Goal: Task Accomplishment & Management: Use online tool/utility

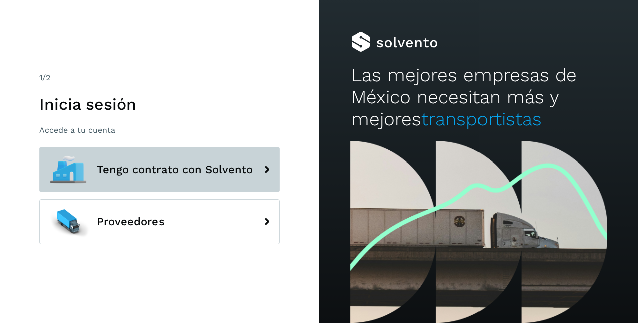
click at [237, 175] on span "Tengo contrato con Solvento" at bounding box center [175, 169] width 156 height 12
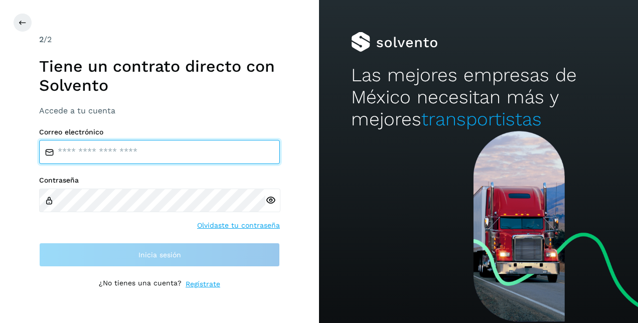
type input "**********"
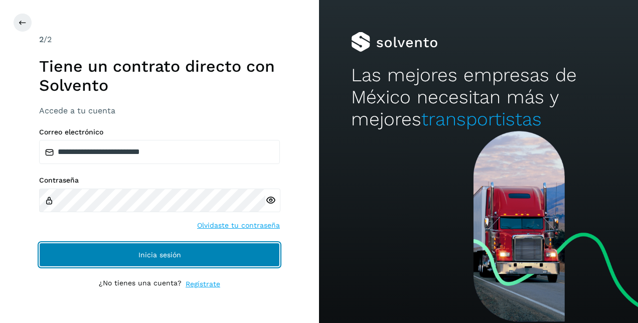
click at [158, 256] on span "Inicia sesión" at bounding box center [159, 254] width 43 height 7
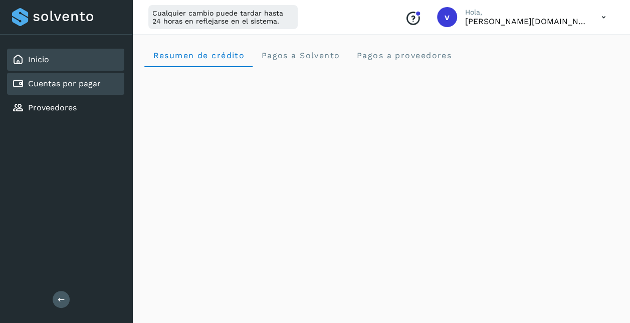
click at [74, 92] on div "Cuentas por pagar" at bounding box center [65, 84] width 117 height 22
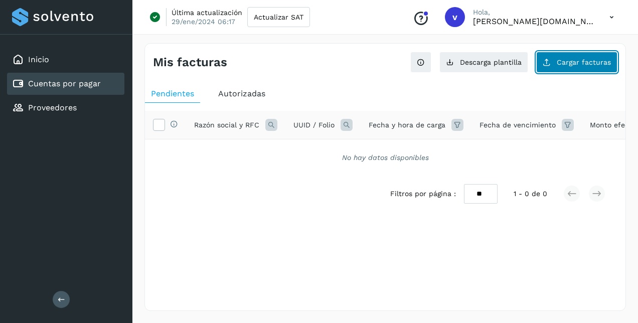
click at [576, 67] on button "Cargar facturas" at bounding box center [576, 62] width 81 height 21
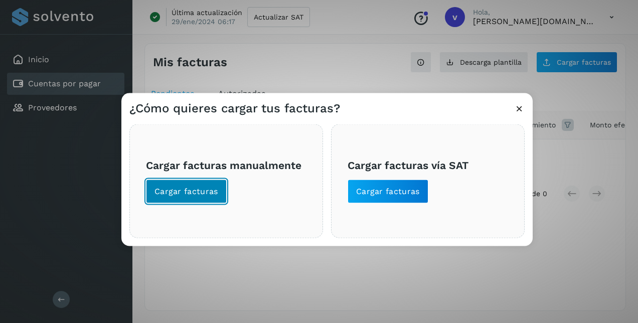
click at [170, 198] on button "Cargar facturas" at bounding box center [186, 192] width 81 height 24
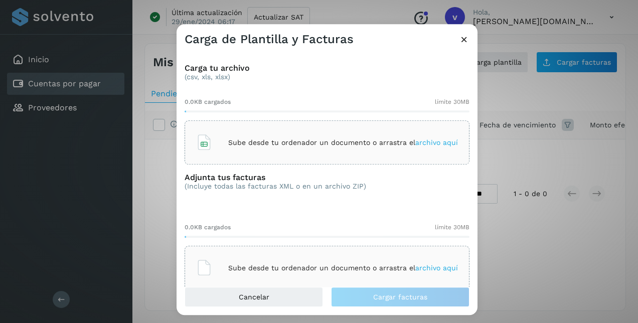
click at [430, 142] on span "archivo aquí" at bounding box center [436, 142] width 43 height 8
click at [423, 267] on span "archivo aquí" at bounding box center [436, 268] width 43 height 8
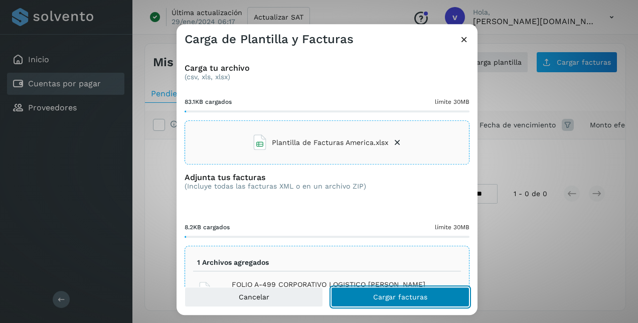
click at [394, 300] on span "Cargar facturas" at bounding box center [400, 296] width 54 height 7
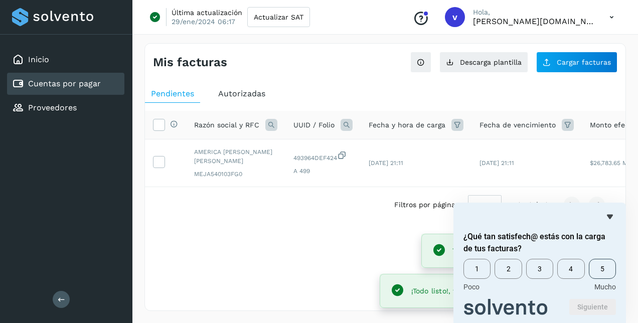
click at [600, 265] on span "5" at bounding box center [602, 269] width 27 height 20
click at [593, 303] on button "Siguiente" at bounding box center [592, 307] width 47 height 16
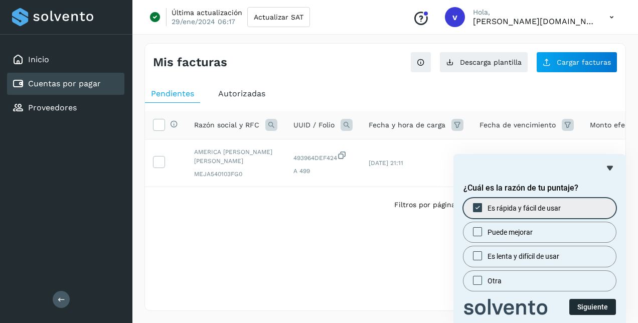
click at [589, 305] on button "Siguiente" at bounding box center [592, 307] width 47 height 16
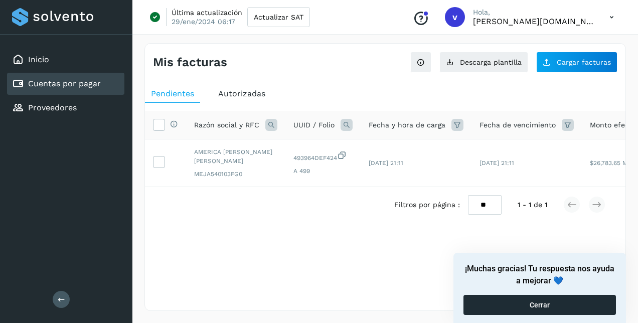
click at [566, 305] on button "Cerrar" at bounding box center [539, 305] width 152 height 20
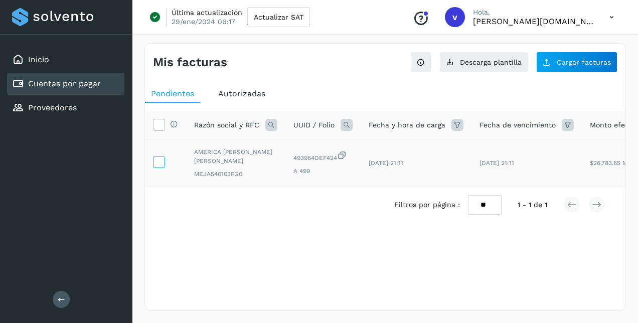
click at [156, 162] on icon at bounding box center [158, 161] width 11 height 11
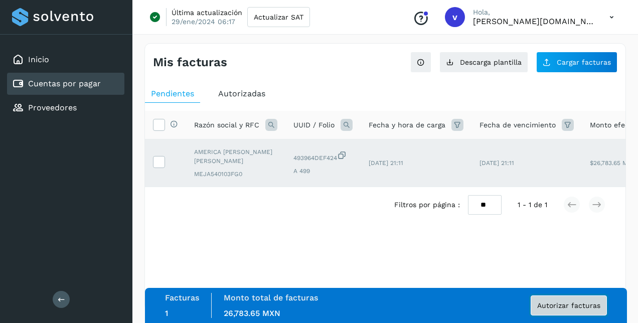
click at [552, 309] on span "Autorizar facturas" at bounding box center [568, 305] width 63 height 7
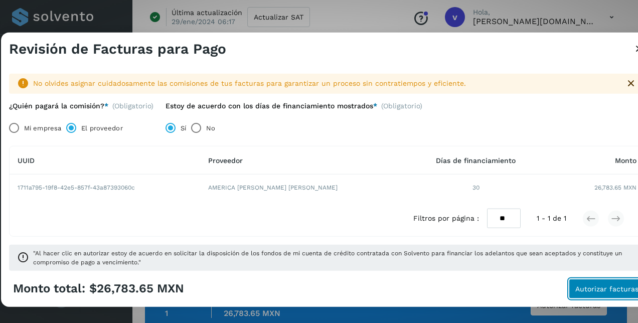
click at [608, 292] on span "Autorizar facturas" at bounding box center [606, 288] width 63 height 7
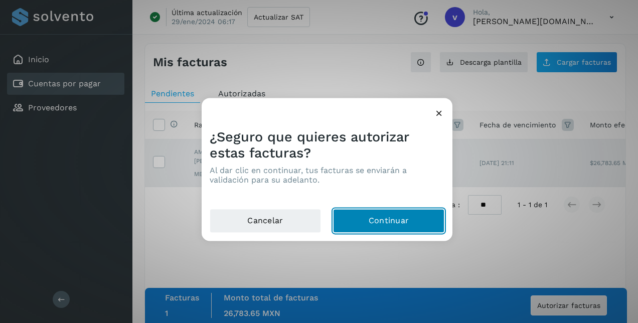
click at [403, 222] on button "Continuar" at bounding box center [388, 221] width 111 height 24
